Goal: Information Seeking & Learning: Learn about a topic

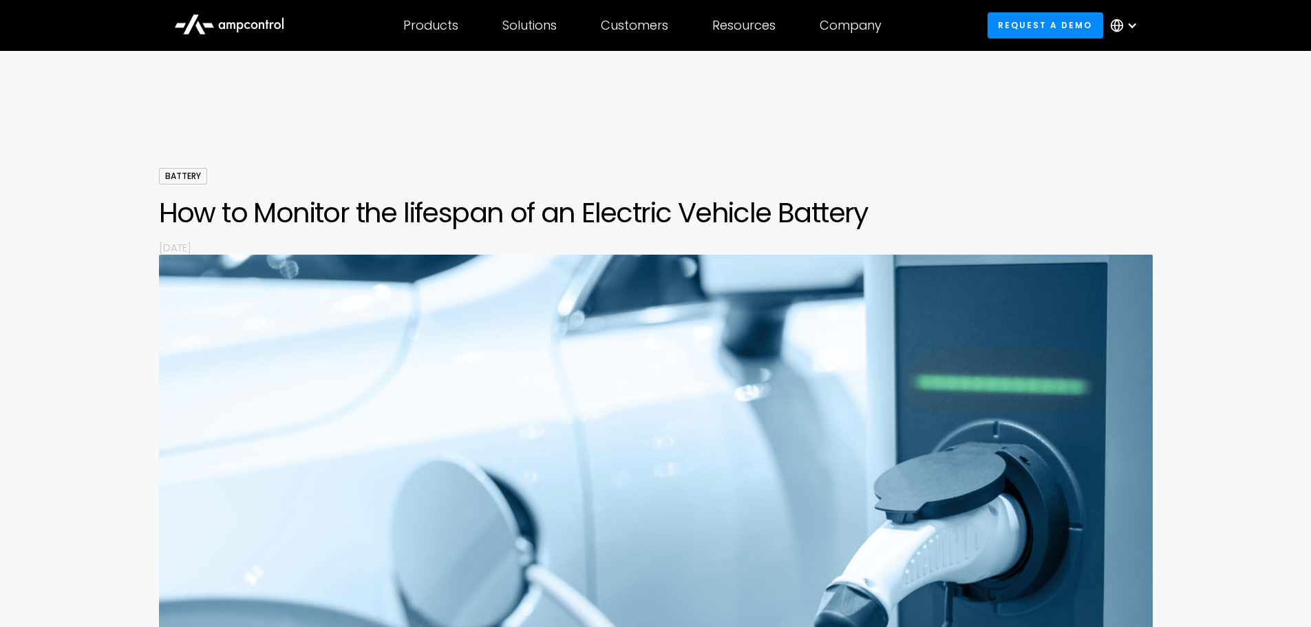
click at [189, 178] on div "Battery" at bounding box center [183, 176] width 48 height 17
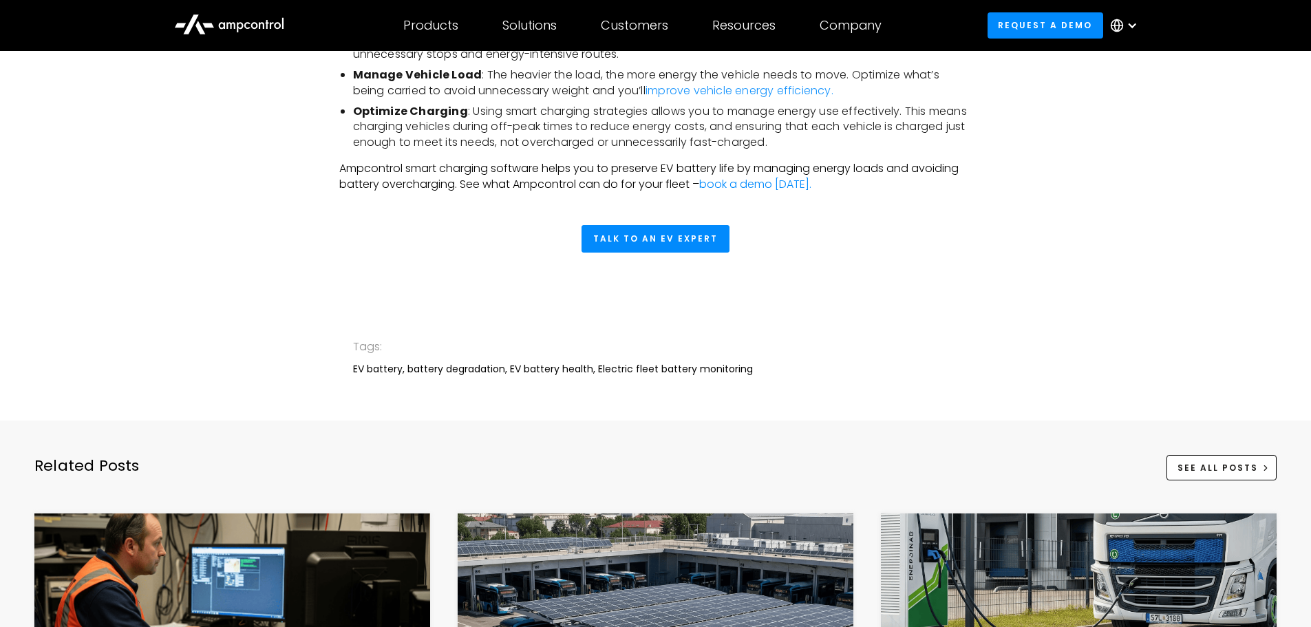
scroll to position [3166, 0]
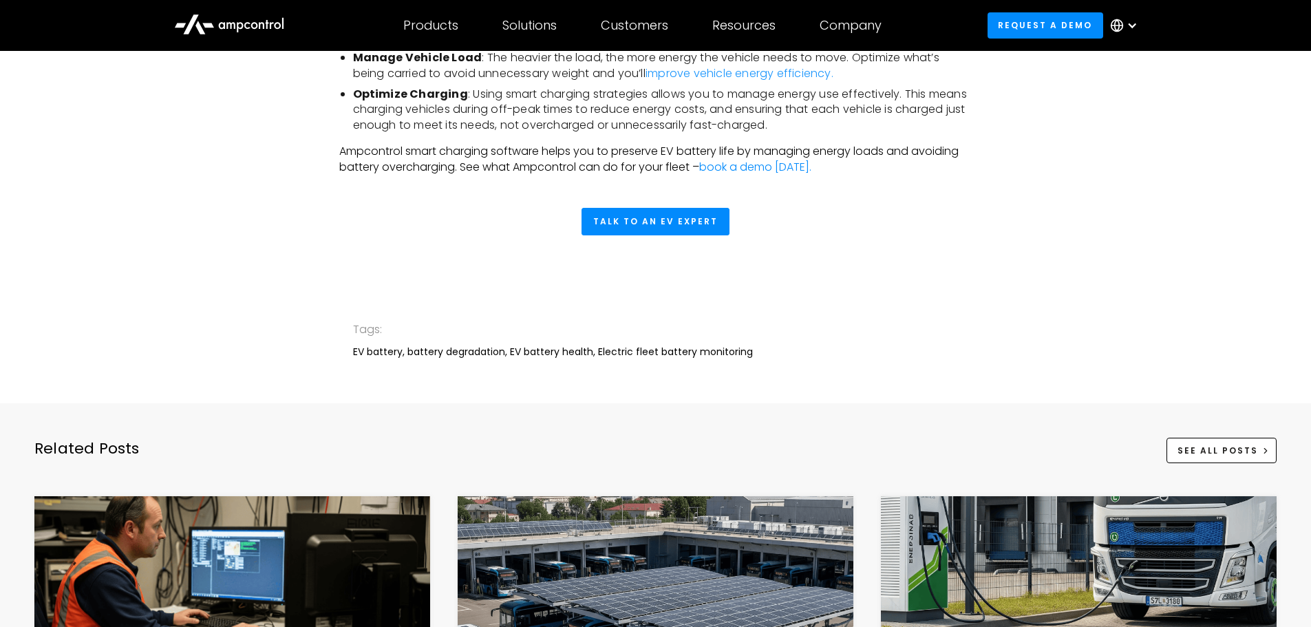
click at [546, 359] on div "EV battery, battery degradation, EV battery health, Electric fleet battery moni…" at bounding box center [656, 351] width 606 height 15
click at [657, 359] on div "EV battery, battery degradation, EV battery health, Electric fleet battery moni…" at bounding box center [656, 351] width 606 height 15
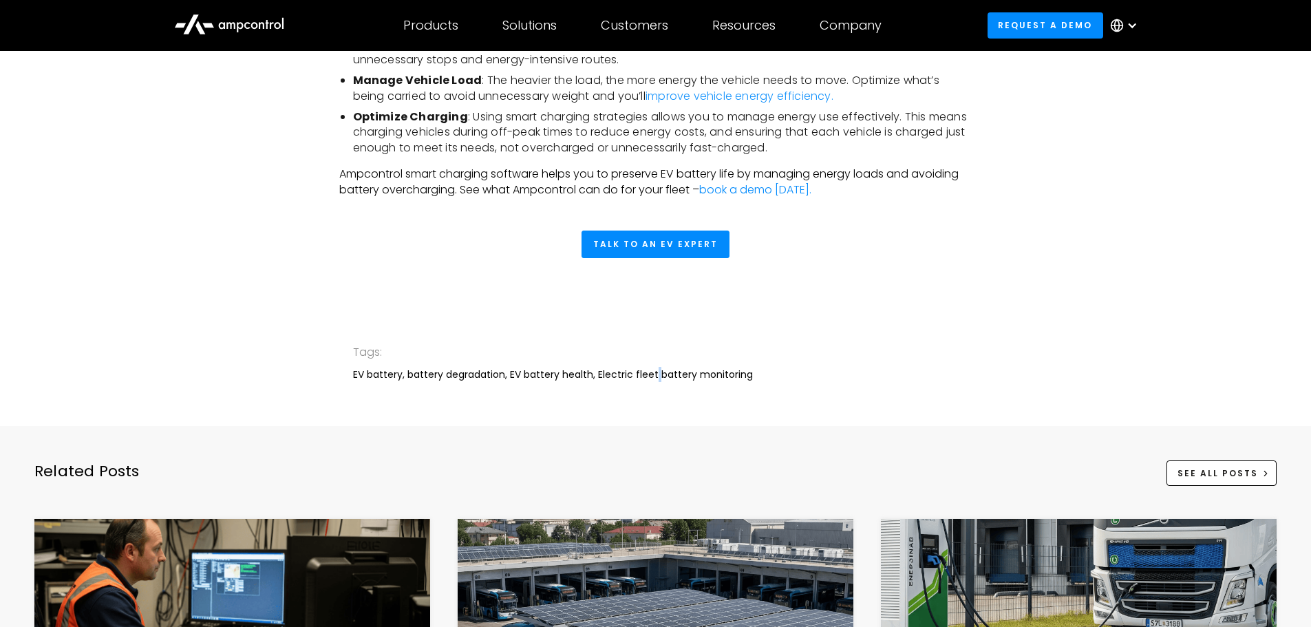
scroll to position [3131, 0]
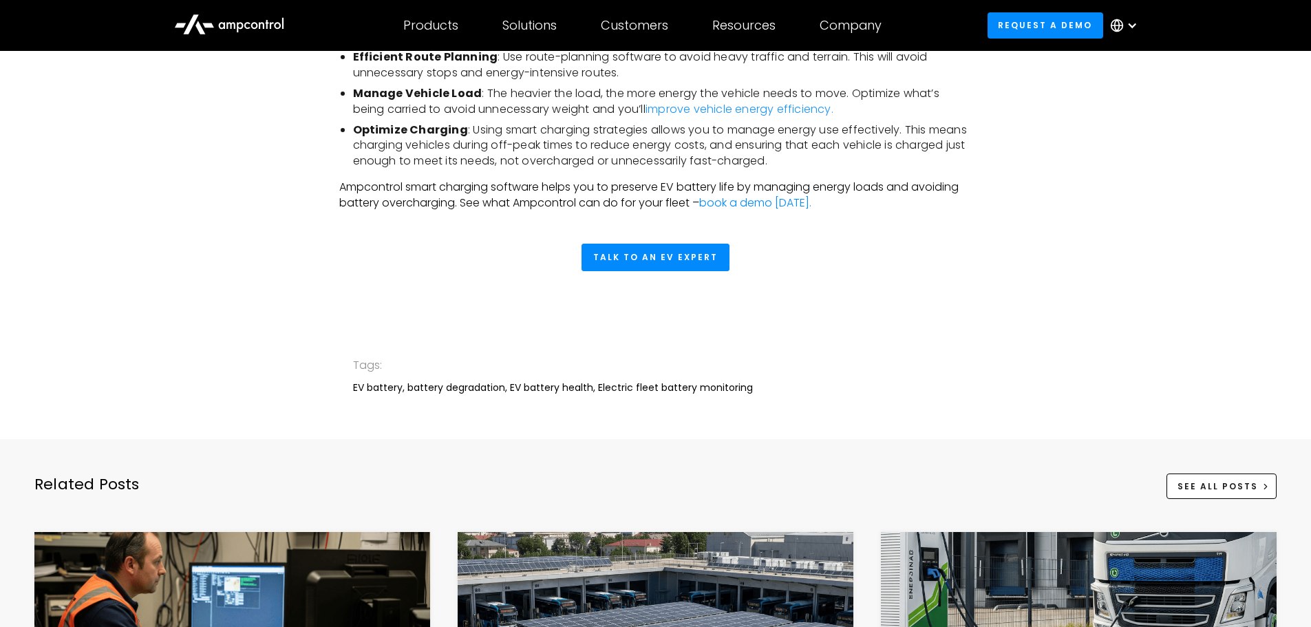
click at [765, 374] on div "Tags:" at bounding box center [656, 366] width 606 height 18
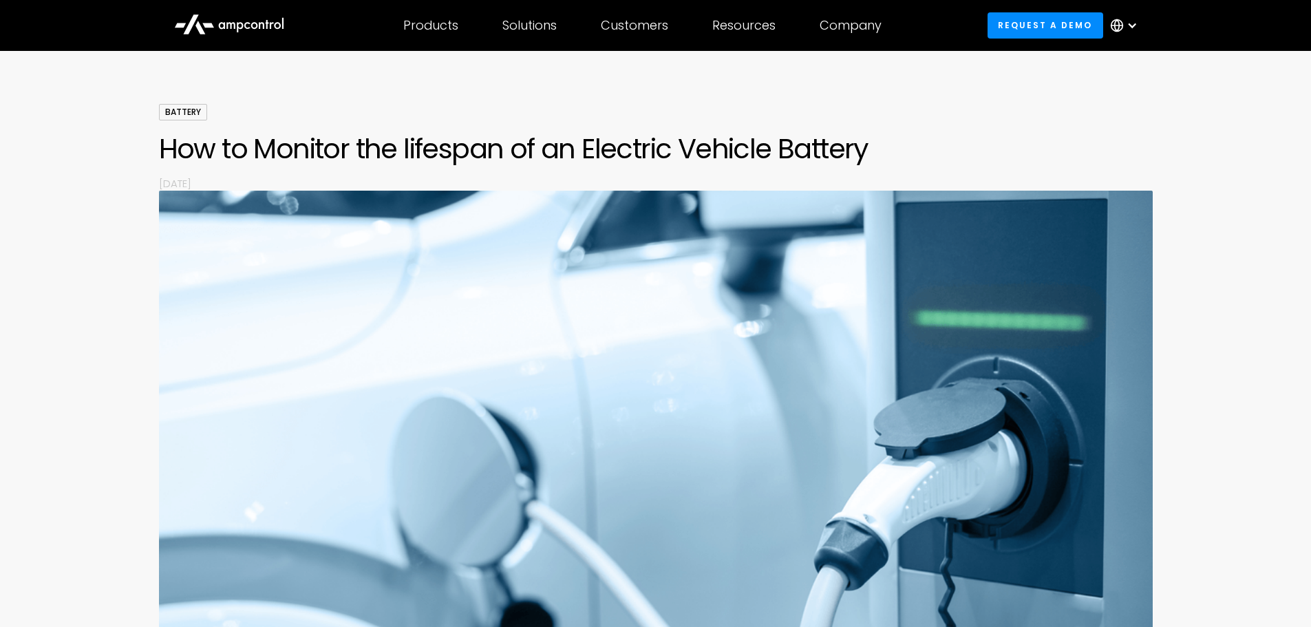
scroll to position [0, 0]
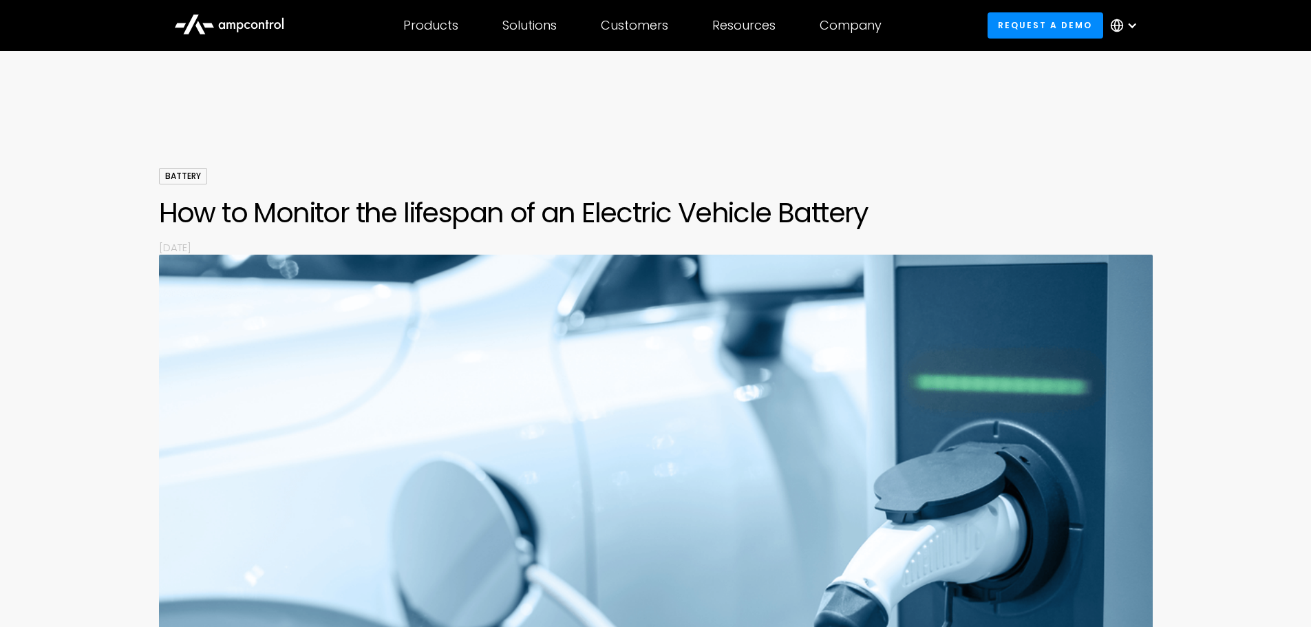
click at [779, 326] on img at bounding box center [656, 557] width 994 height 604
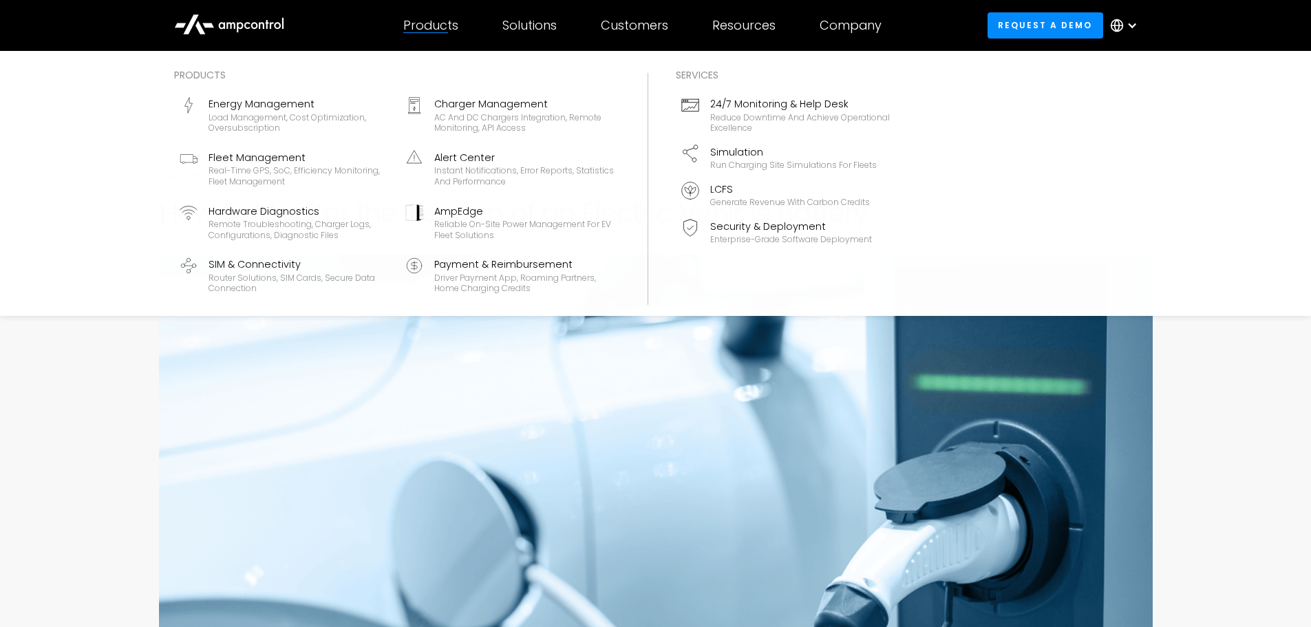
click at [434, 30] on div "Products" at bounding box center [430, 25] width 55 height 15
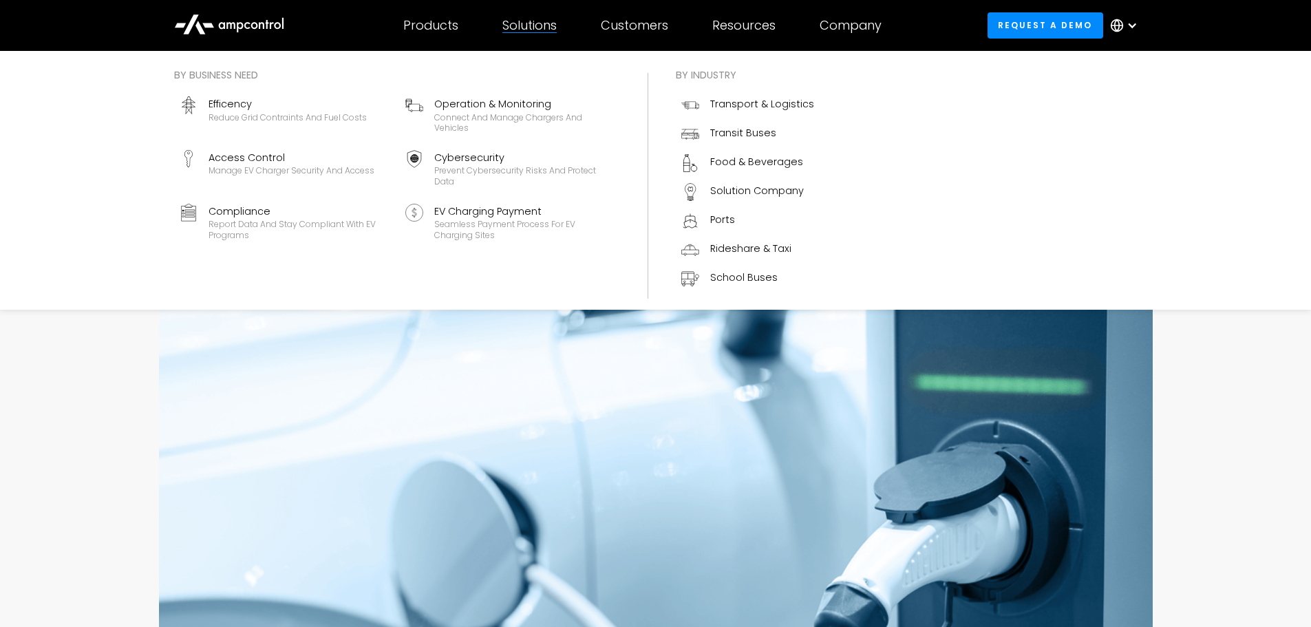
click at [535, 25] on div "Solutions" at bounding box center [530, 25] width 54 height 15
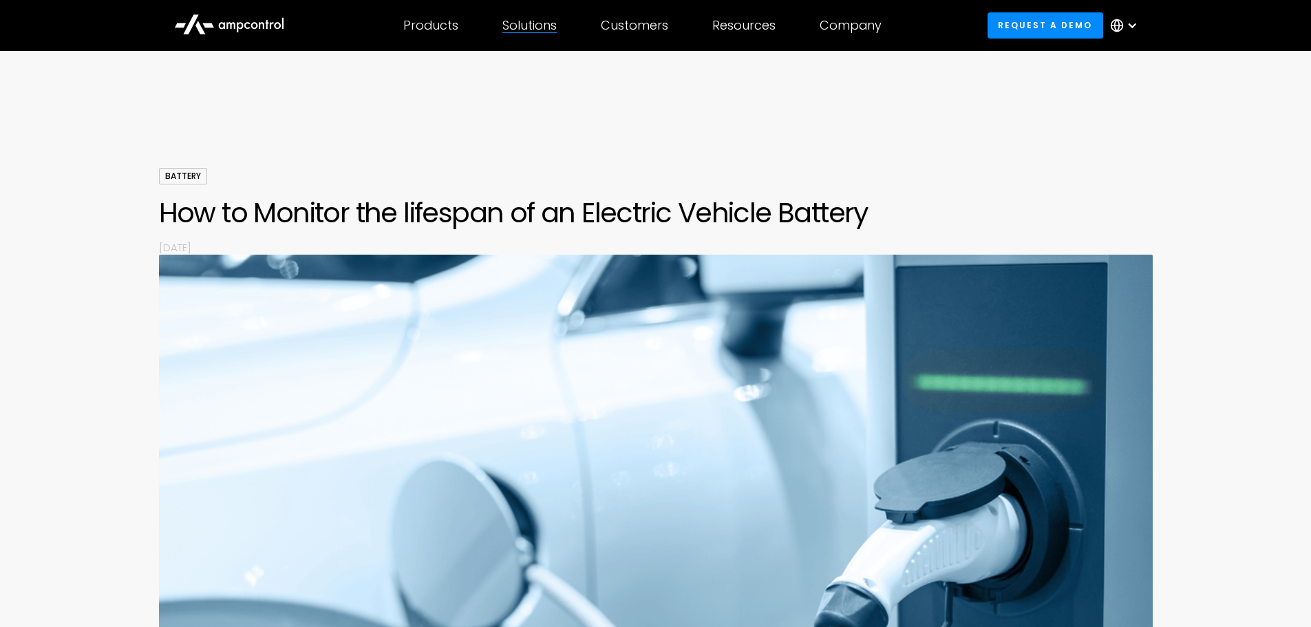
click at [535, 25] on div "Solutions" at bounding box center [530, 25] width 54 height 15
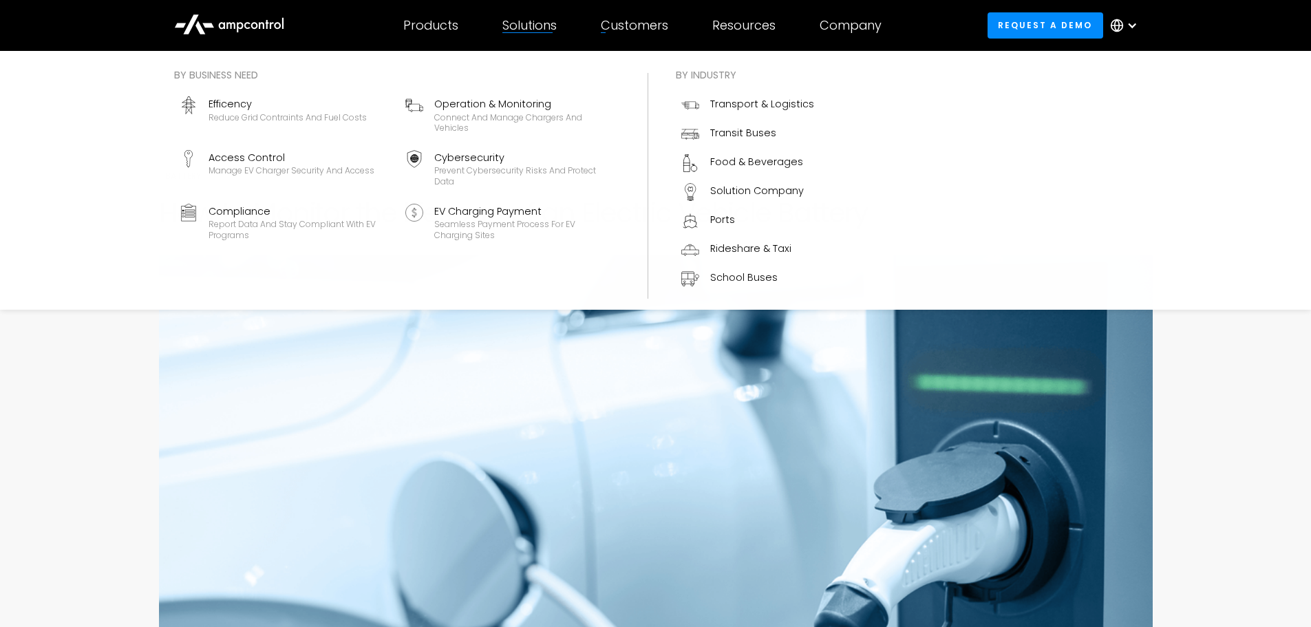
click at [557, 21] on div "Solutions" at bounding box center [530, 25] width 54 height 15
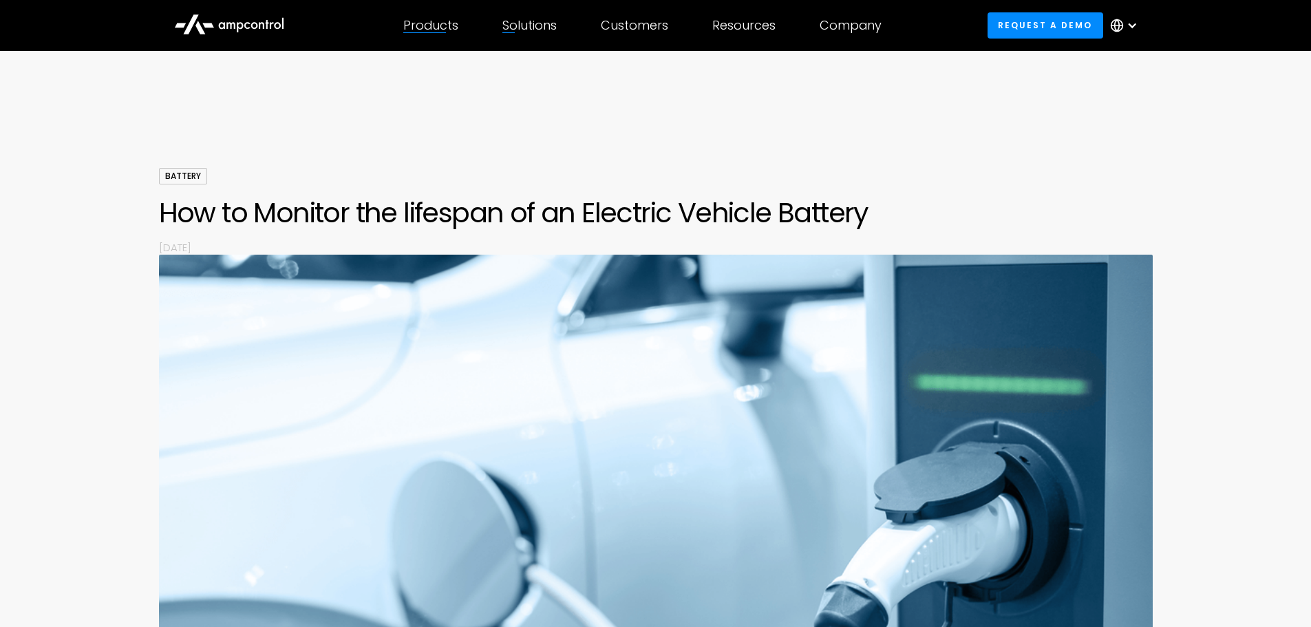
click at [464, 21] on div "Products Products Energy Management Load management, cost optimization, oversub…" at bounding box center [430, 25] width 99 height 48
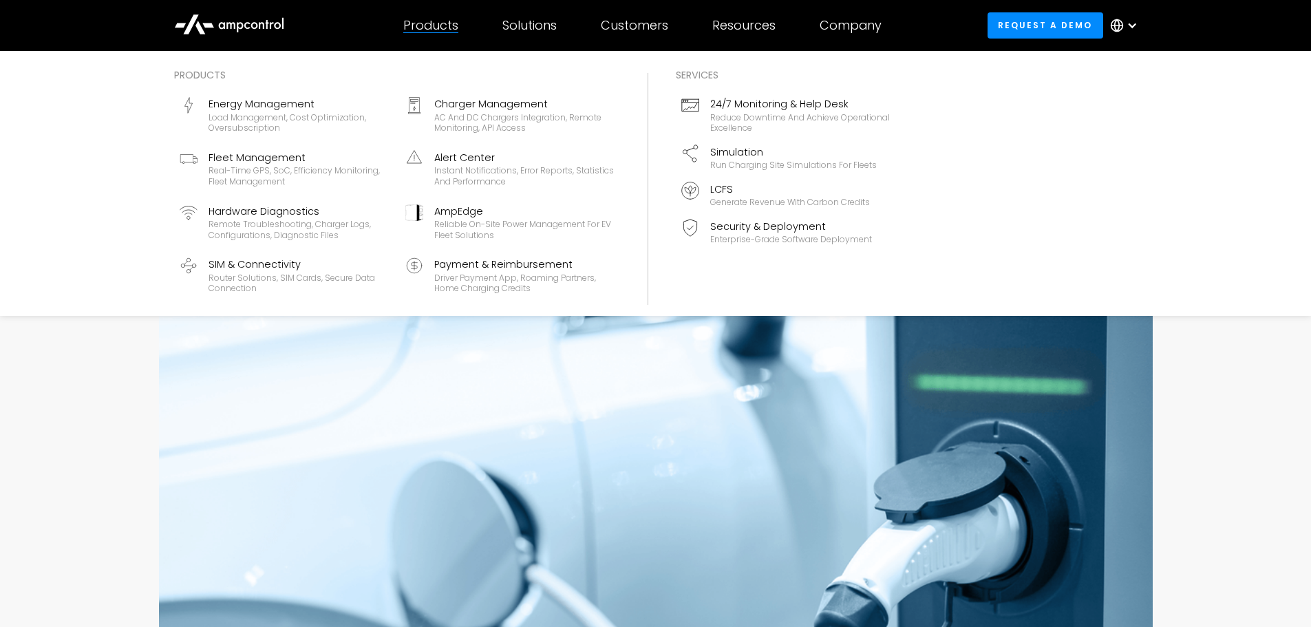
click at [530, 377] on img at bounding box center [656, 557] width 994 height 604
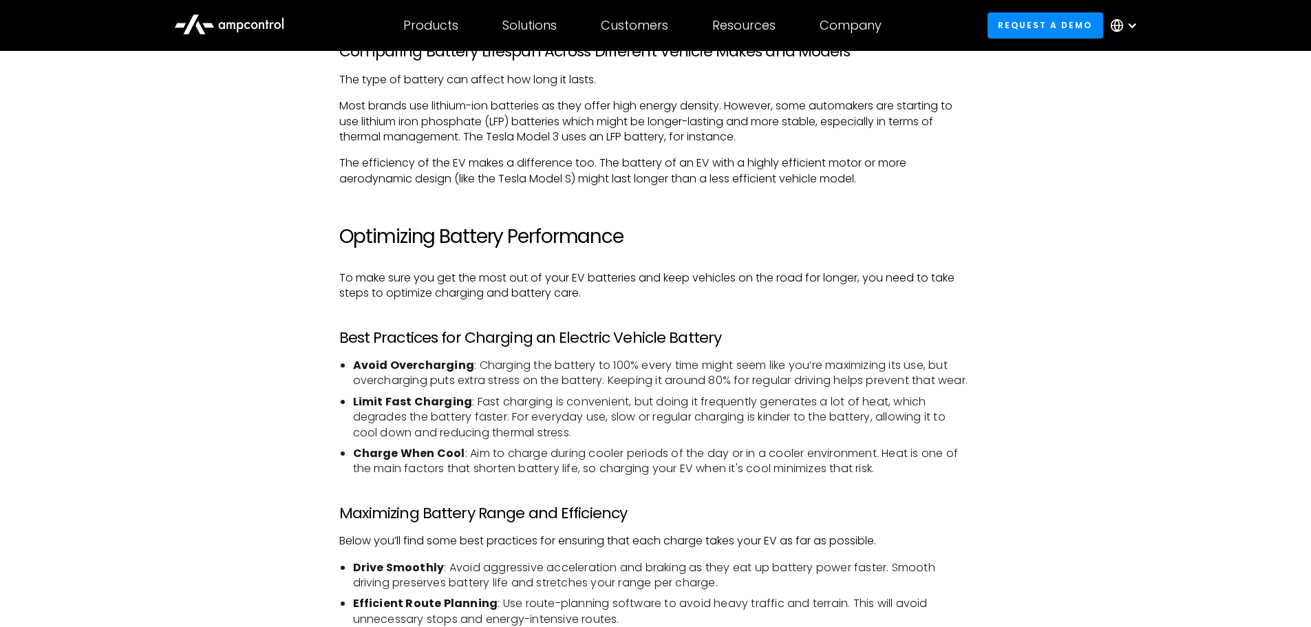
scroll to position [2616, 0]
